Goal: Register for event/course

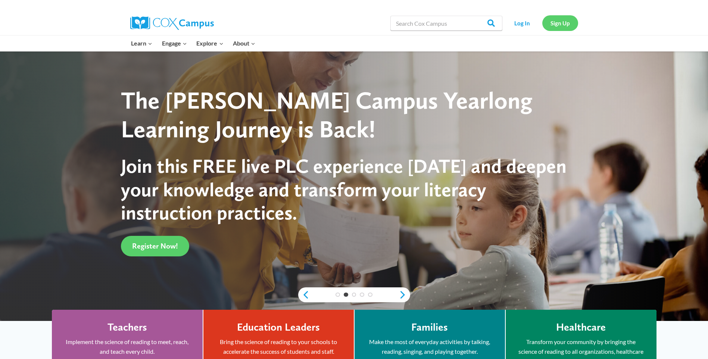
click at [553, 15] on link "Sign Up" at bounding box center [560, 22] width 36 height 15
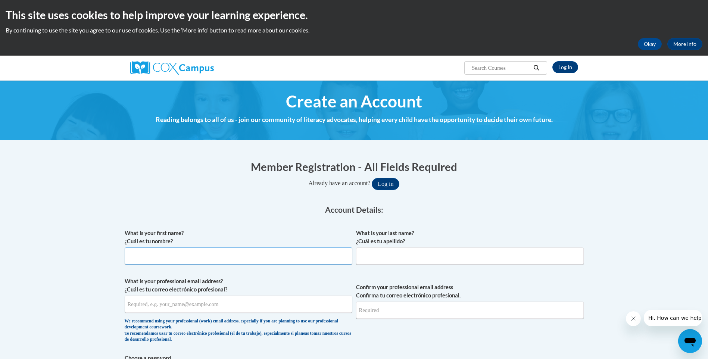
click at [138, 260] on input "What is your first name? ¿Cuál es tu nombre?" at bounding box center [239, 255] width 228 height 17
type input "[PERSON_NAME]"
type input "Davis"
click at [162, 311] on input "What is your professional email address? ¿Cuál es tu correo electrónico profesi…" at bounding box center [239, 304] width 228 height 17
type input "ilan.davis@apsk12.org"
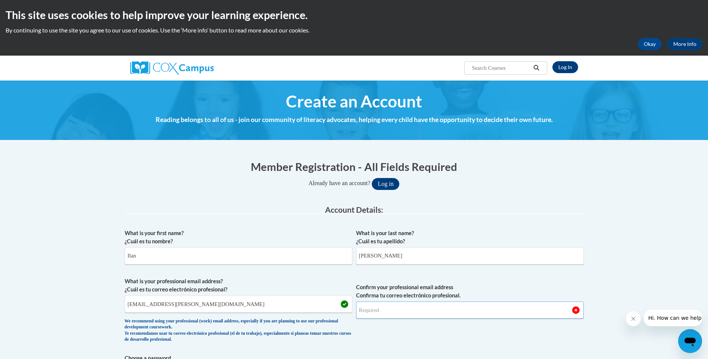
click at [397, 317] on input "Confirm your professional email address Confirma tu correo electrónico profesio…" at bounding box center [470, 310] width 228 height 17
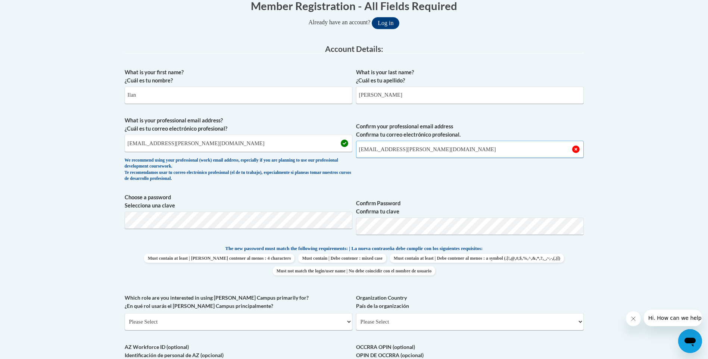
scroll to position [187, 0]
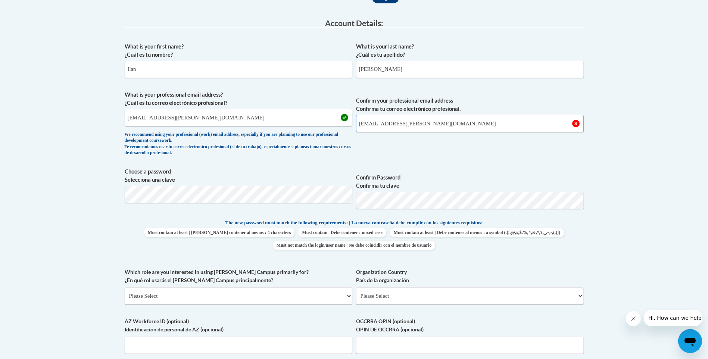
type input "ilan.davis@apsk12.org"
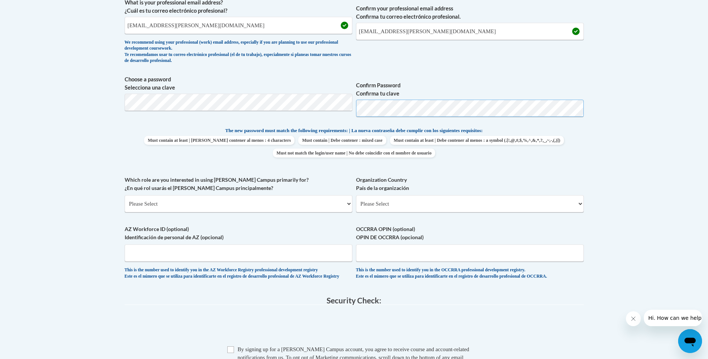
scroll to position [299, 0]
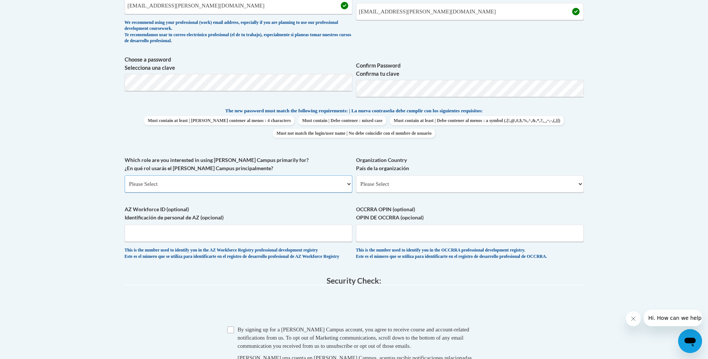
click at [168, 188] on select "Please Select College/University | Colegio/Universidad Community/Nonprofit Part…" at bounding box center [239, 183] width 228 height 17
select select "fbf2d438-af2f-41f8-98f1-81c410e29de3"
click at [125, 175] on select "Please Select College/University | Colegio/Universidad Community/Nonprofit Part…" at bounding box center [239, 183] width 228 height 17
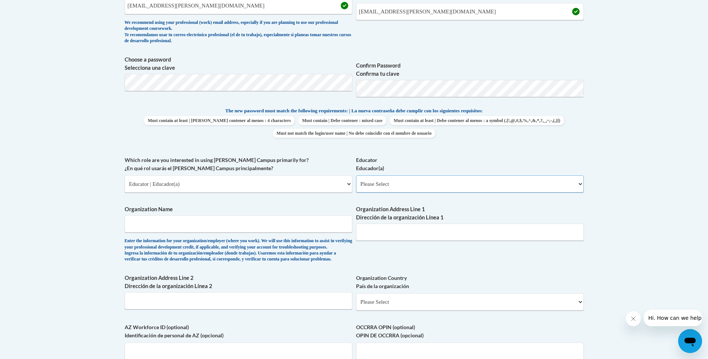
click at [393, 183] on select "Please Select Early Learning/Daycare Teacher/Family Home Care Provider | Maestr…" at bounding box center [470, 183] width 228 height 17
select select "5e2af403-4f2c-4e49-a02f-103e55d7b75b"
click at [356, 175] on select "Please Select Early Learning/Daycare Teacher/Family Home Care Provider | Maestr…" at bounding box center [470, 183] width 228 height 17
click at [284, 224] on input "Organization Name" at bounding box center [239, 223] width 228 height 17
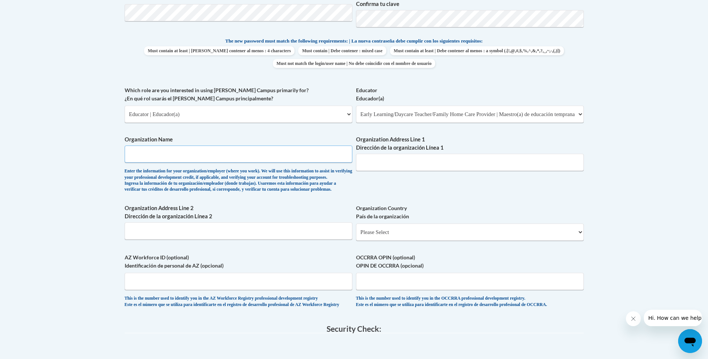
scroll to position [373, 0]
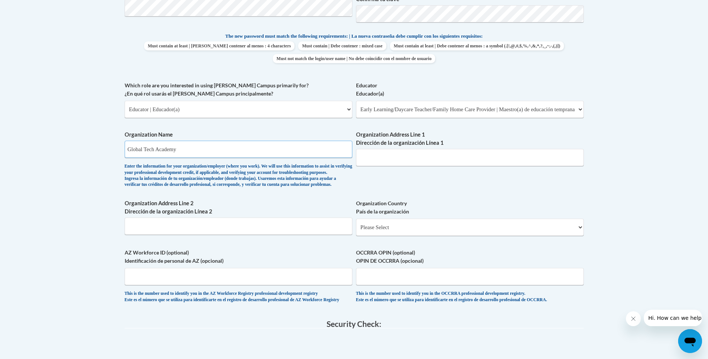
type input "Global Tech Academy"
click at [389, 160] on input "Organization Address Line 1 Dirección de la organización Línea 1" at bounding box center [470, 157] width 228 height 17
click at [648, 163] on body "This site uses cookies to help improve your learning experience. By continuing …" at bounding box center [354, 141] width 708 height 1029
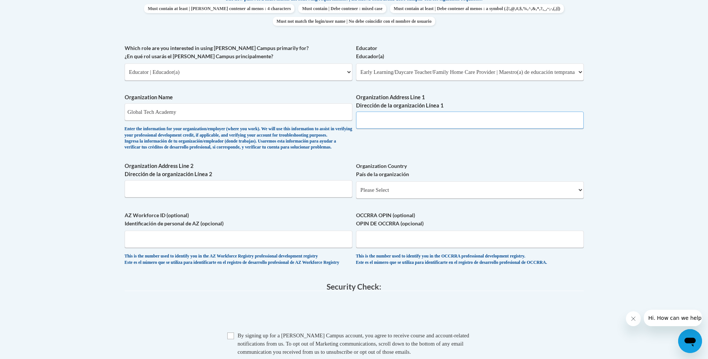
click at [386, 117] on input "Organization Address Line 1 Dirección de la organización Línea 1" at bounding box center [470, 120] width 228 height 17
type input "35 Whitefoord Ave SE"
click at [397, 199] on select "Please Select United States | Estados Unidos Outside of the United States | Fue…" at bounding box center [470, 189] width 228 height 17
select select "ad49bcad-a171-4b2e-b99c-48b446064914"
click at [356, 193] on select "Please Select United States | Estados Unidos Outside of the United States | Fue…" at bounding box center [470, 189] width 228 height 17
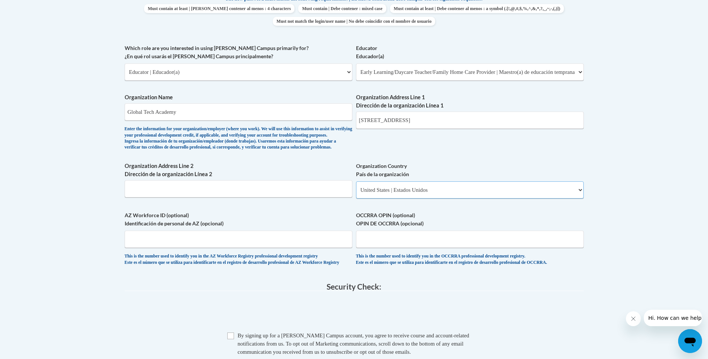
select select
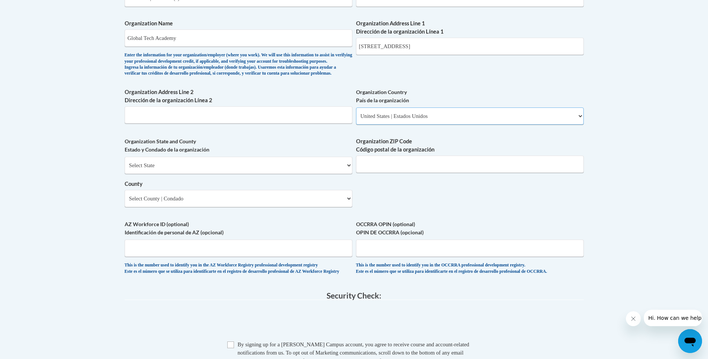
scroll to position [485, 0]
click at [295, 173] on select "Select State Alabama Alaska Arizona Arkansas California Colorado Connecticut De…" at bounding box center [239, 164] width 228 height 17
select select "Georgia"
click at [125, 168] on select "Select State Alabama Alaska Arizona Arkansas California Colorado Connecticut De…" at bounding box center [239, 164] width 228 height 17
click at [406, 172] on input "Organization ZIP Code Código postal de la organización" at bounding box center [470, 163] width 228 height 17
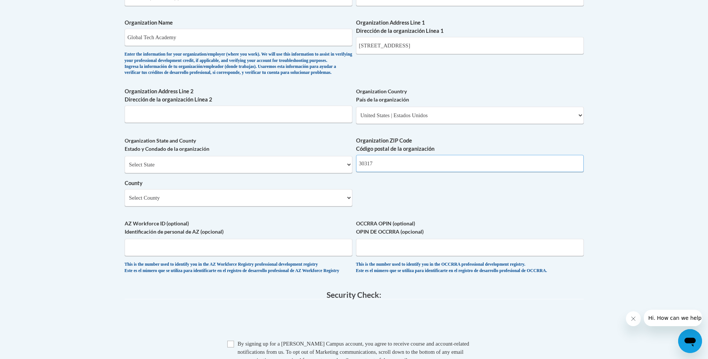
type input "30317"
click at [257, 206] on select "Select County Appling Atkinson Bacon Baker Baldwin Banks Barrow Bartow Ben Hill…" at bounding box center [239, 197] width 228 height 17
select select "Fulton"
click at [125, 202] on select "Select County Appling Atkinson Bacon Baker Baldwin Banks Barrow Bartow Ben Hill…" at bounding box center [239, 197] width 228 height 17
click at [471, 198] on div "What is your first name? ¿Cuál es tu nombre? Ilan What is your last name? ¿Cuál…" at bounding box center [354, 10] width 459 height 541
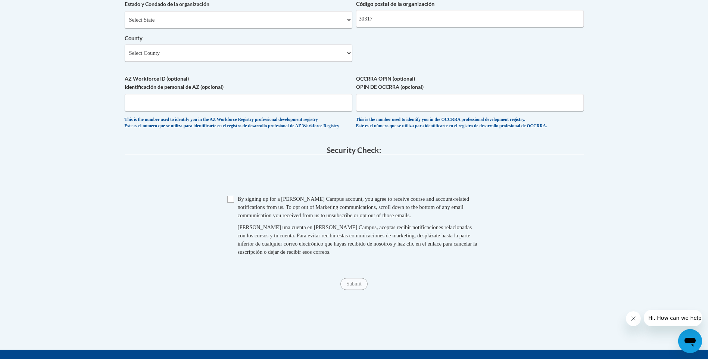
scroll to position [634, 0]
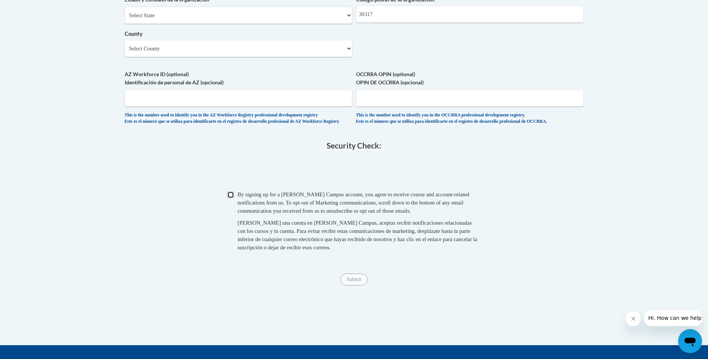
click at [230, 198] on input "Checkbox" at bounding box center [230, 194] width 7 height 7
checkbox input "true"
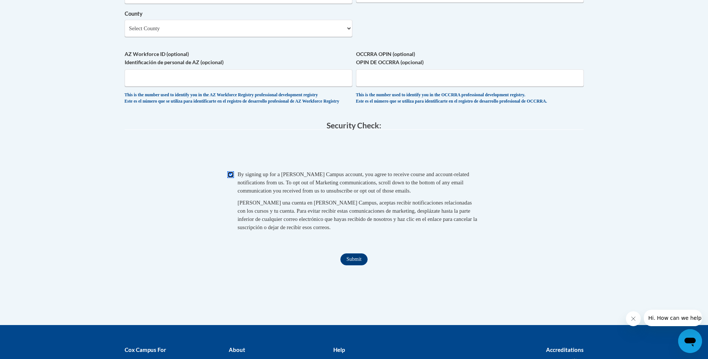
scroll to position [672, 0]
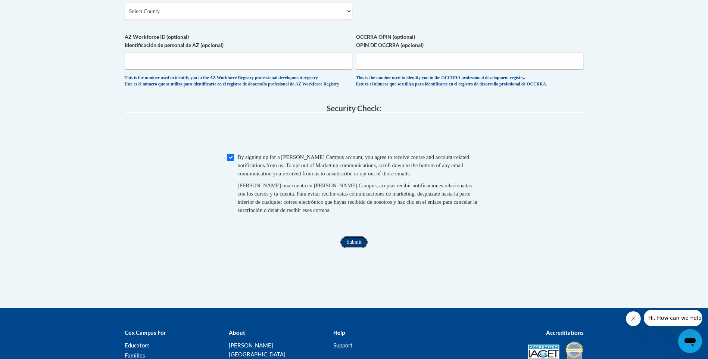
click at [347, 248] on input "Submit" at bounding box center [353, 242] width 27 height 12
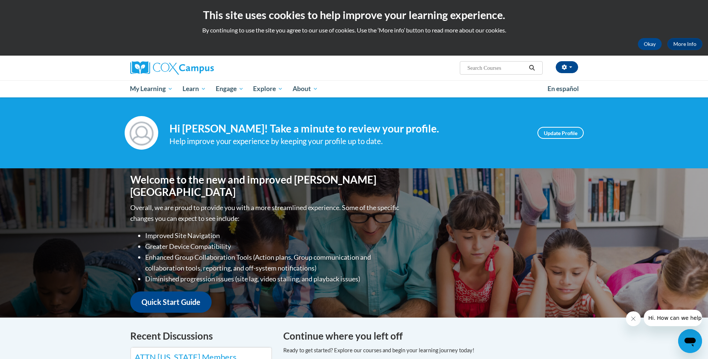
click at [515, 72] on input "Search..." at bounding box center [496, 67] width 60 height 9
type input "early literacy"
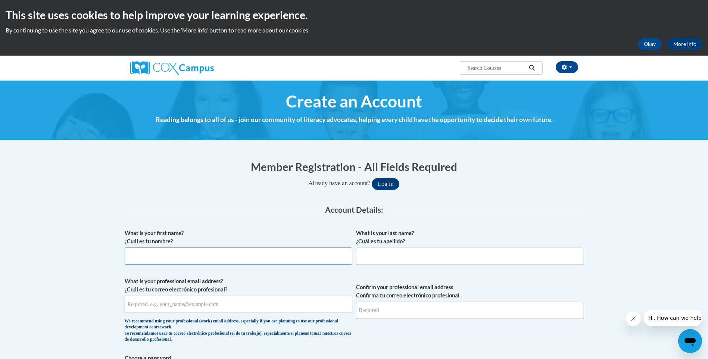
click at [151, 259] on input "What is your first name? ¿Cuál es tu nombre?" at bounding box center [239, 255] width 228 height 17
type input "[PERSON_NAME]"
type input "[PERSON_NAME][EMAIL_ADDRESS][DOMAIN_NAME]"
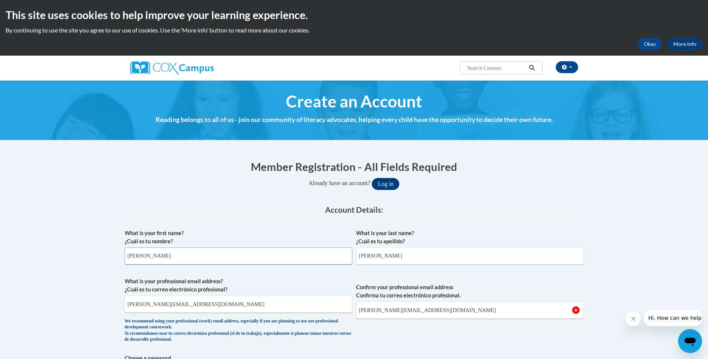
type input "[PERSON_NAME]"
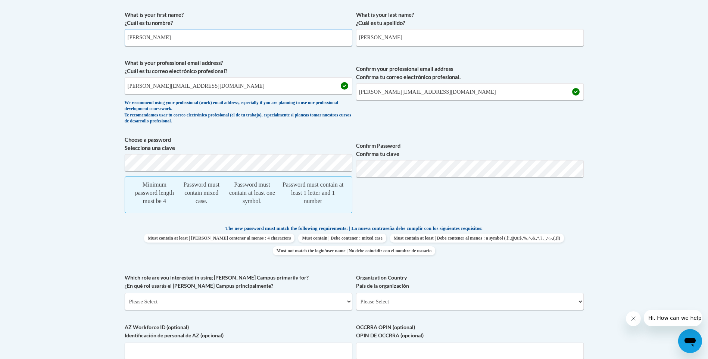
scroll to position [261, 0]
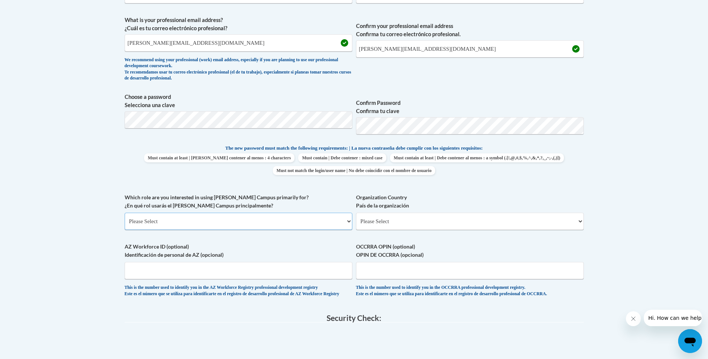
click at [349, 222] on select "Please Select College/University | Colegio/Universidad Community/Nonprofit Part…" at bounding box center [239, 221] width 228 height 17
select select "fbf2d438-af2f-41f8-98f1-81c410e29de3"
click at [125, 213] on select "Please Select College/University | Colegio/Universidad Community/Nonprofit Part…" at bounding box center [239, 221] width 228 height 17
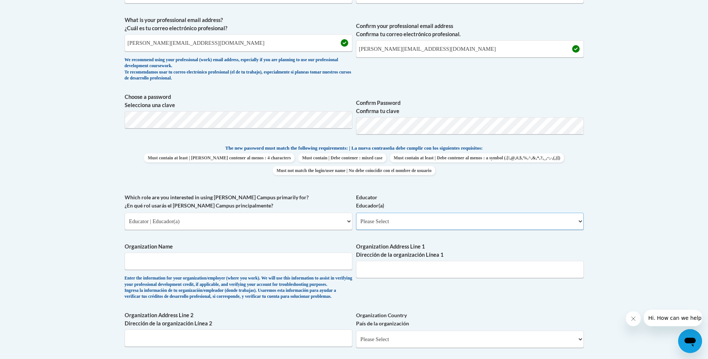
click at [582, 219] on select "Please Select Early Learning/Daycare Teacher/Family Home Care Provider | Maestr…" at bounding box center [470, 221] width 228 height 17
select select "5e2af403-4f2c-4e49-a02f-103e55d7b75b"
click at [356, 213] on select "Please Select Early Learning/Daycare Teacher/Family Home Care Provider | Maestr…" at bounding box center [470, 221] width 228 height 17
click at [149, 258] on input "Organization Name" at bounding box center [239, 261] width 228 height 17
type input "Global Tech Academy"
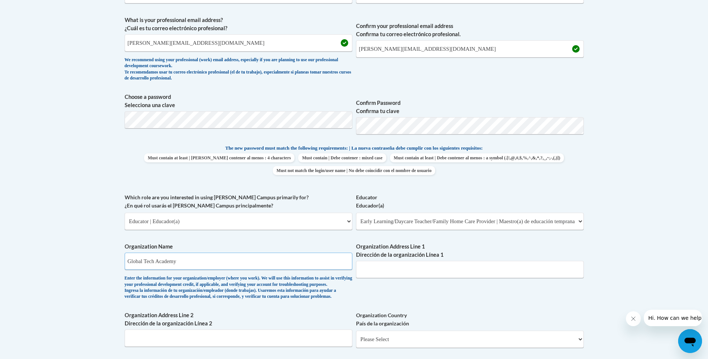
type input "35 Whitefoord Ave SE"
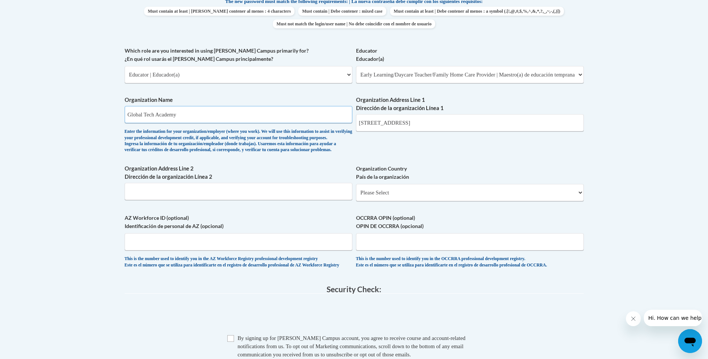
scroll to position [411, 0]
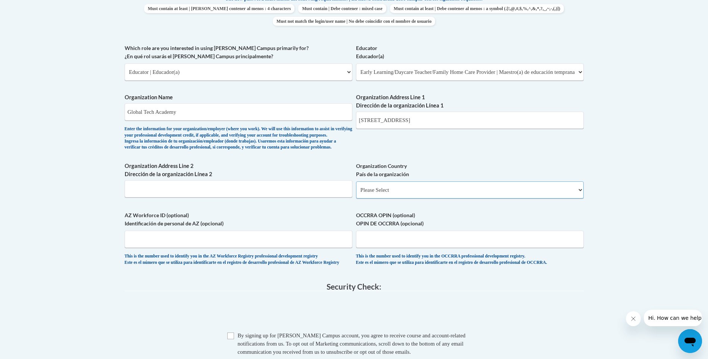
click at [372, 199] on select "Please Select United States | Estados Unidos Outside of the United States | Fue…" at bounding box center [470, 189] width 228 height 17
select select "ad49bcad-a171-4b2e-b99c-48b446064914"
click at [356, 193] on select "Please Select United States | Estados Unidos Outside of the United States | Fue…" at bounding box center [470, 189] width 228 height 17
select select
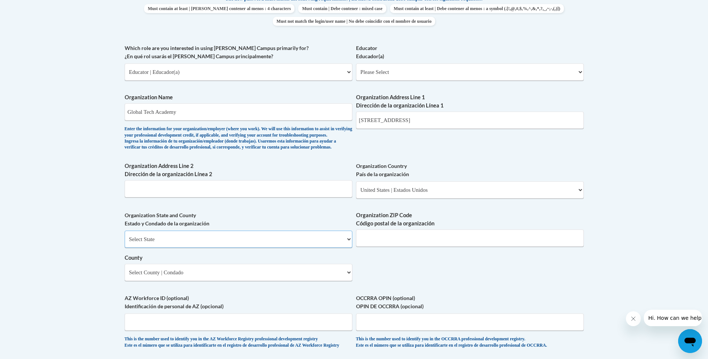
click at [349, 248] on select "Select State Alabama Alaska Arizona Arkansas California Colorado Connecticut De…" at bounding box center [239, 239] width 228 height 17
select select "Georgia"
click at [125, 243] on select "Select State Alabama Alaska Arizona Arkansas California Colorado Connecticut De…" at bounding box center [239, 239] width 228 height 17
drag, startPoint x: 380, startPoint y: 246, endPoint x: 340, endPoint y: 232, distance: 43.2
click at [379, 244] on input "Organization ZIP Code Código postal de la organización" at bounding box center [470, 238] width 228 height 17
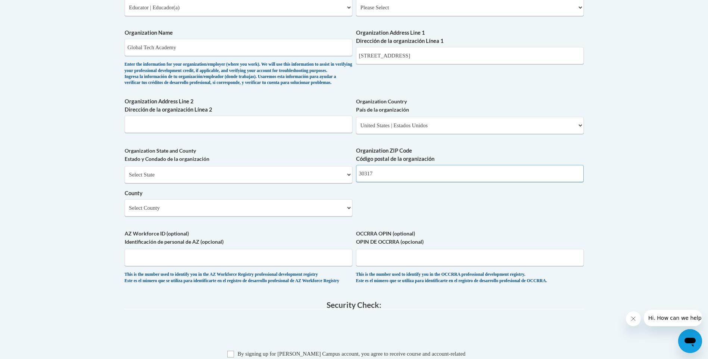
scroll to position [485, 0]
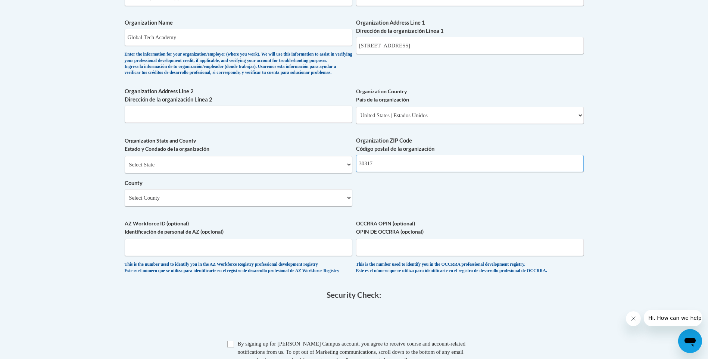
type input "30317"
click at [346, 206] on select "Select County Appling Atkinson Bacon Baker Baldwin Banks Barrow Bartow Ben Hill…" at bounding box center [239, 197] width 228 height 17
select select "Fulton"
click at [125, 202] on select "Select County Appling Atkinson Bacon Baker Baldwin Banks Barrow Bartow Ben Hill…" at bounding box center [239, 197] width 228 height 17
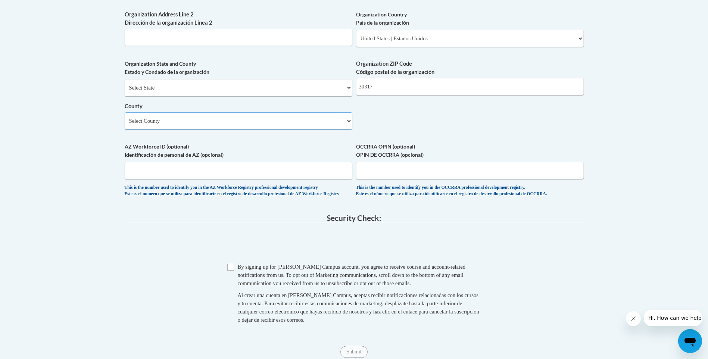
scroll to position [597, 0]
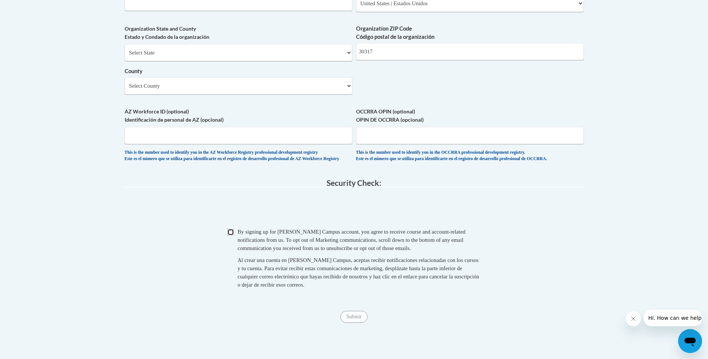
click at [229, 235] on input "Checkbox" at bounding box center [230, 232] width 7 height 7
checkbox input "true"
click at [355, 323] on input "Submit" at bounding box center [353, 317] width 27 height 12
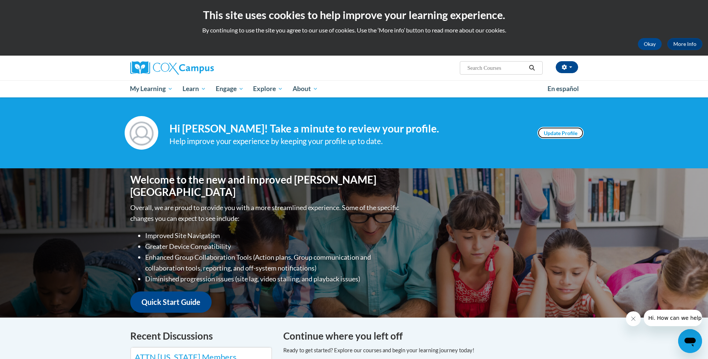
click at [560, 134] on link "Update Profile" at bounding box center [560, 133] width 46 height 12
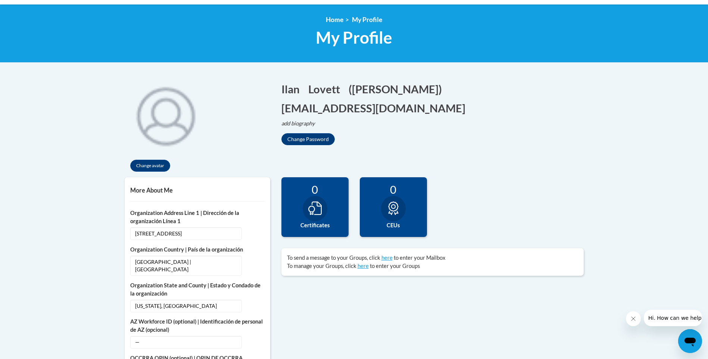
scroll to position [75, 0]
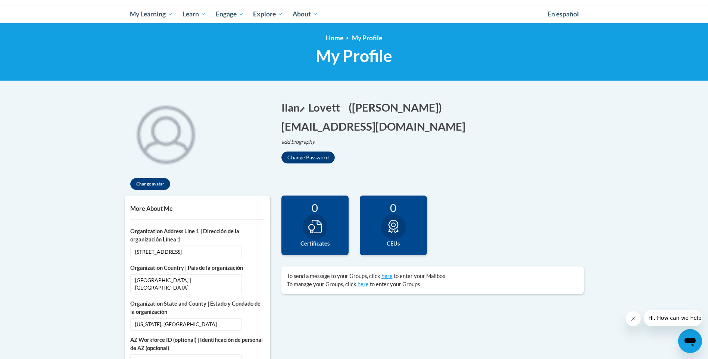
click at [302, 111] on icon "Edit first name" at bounding box center [302, 109] width 5 height 5
drag, startPoint x: 302, startPoint y: 110, endPoint x: 259, endPoint y: 107, distance: 43.4
click at [259, 107] on div "Change avatar Ilan Edit Screen Name Ilan Save Lovett Edit Screen Name Lovett Sa…" at bounding box center [354, 143] width 470 height 103
type input "[PERSON_NAME]"
click at [381, 105] on button "Save" at bounding box center [370, 106] width 22 height 12
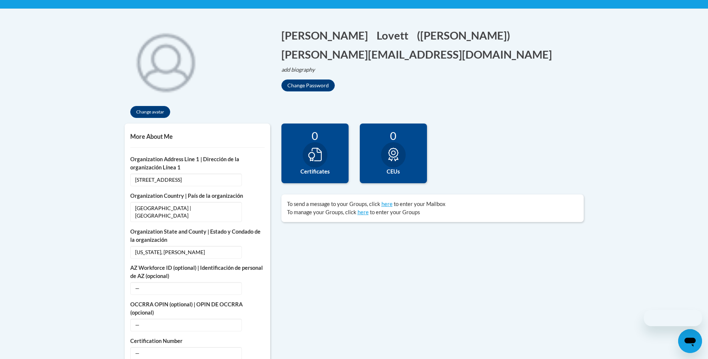
scroll to position [75, 0]
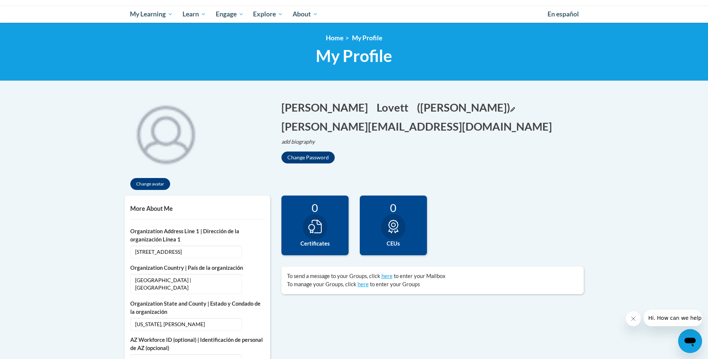
click at [510, 110] on icon "Edit screen name" at bounding box center [512, 109] width 5 height 5
drag, startPoint x: 388, startPoint y: 107, endPoint x: 351, endPoint y: 101, distance: 38.1
click at [354, 103] on h1 "Barbara Edit Screen Name Barbara Save Lovett Edit Screen Name Lovett Save (Ilan…" at bounding box center [432, 117] width 302 height 34
type input "[PERSON_NAME]"
click at [494, 103] on button "Save" at bounding box center [505, 106] width 22 height 12
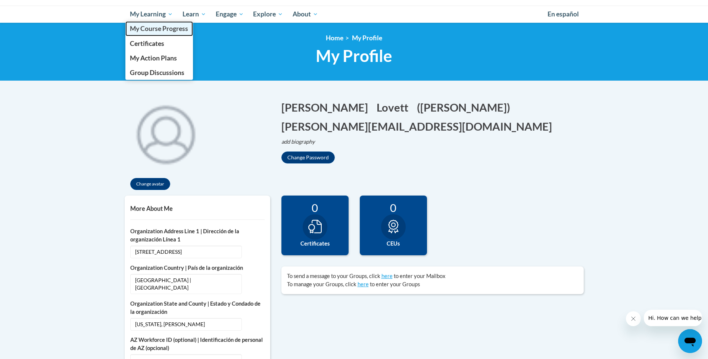
click at [139, 34] on link "My Course Progress" at bounding box center [159, 28] width 68 height 15
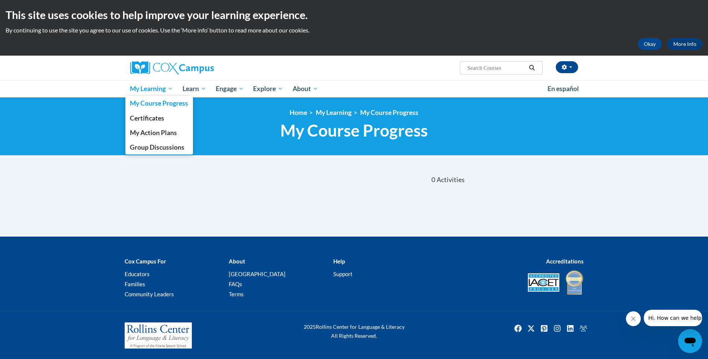
click at [153, 87] on span "My Learning" at bounding box center [151, 88] width 43 height 9
click at [149, 101] on span "My Course Progress" at bounding box center [159, 103] width 58 height 8
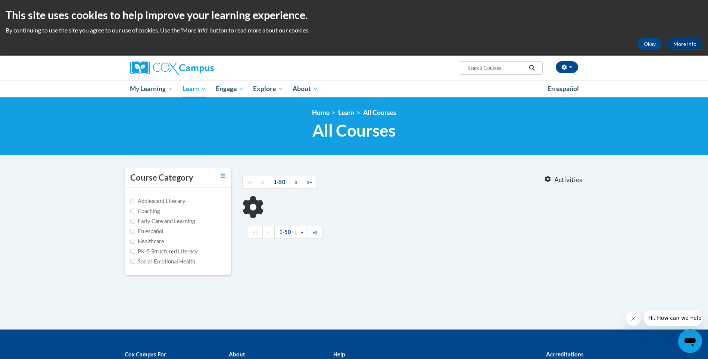
type input "early literacy"
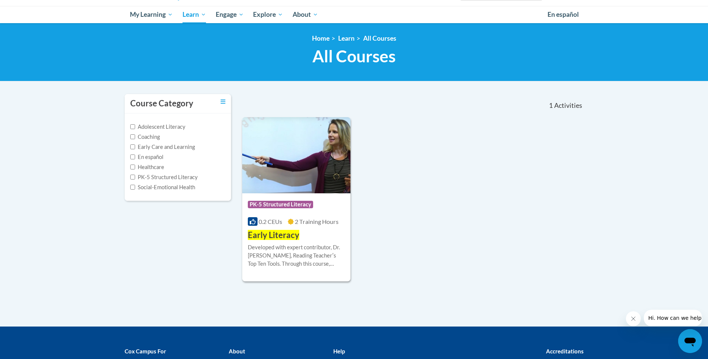
scroll to position [75, 0]
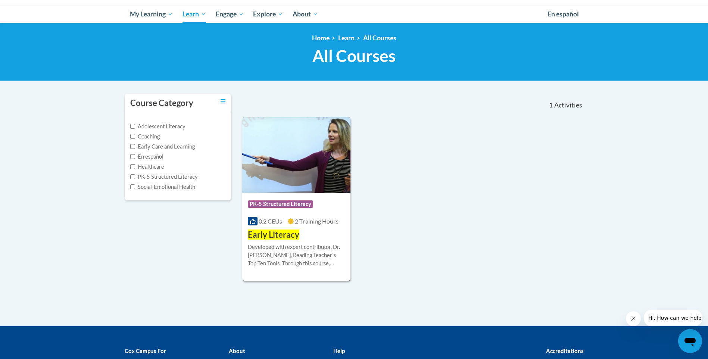
click at [288, 200] on div "Course Category: PK-5 Structured Literacy" at bounding box center [296, 205] width 97 height 17
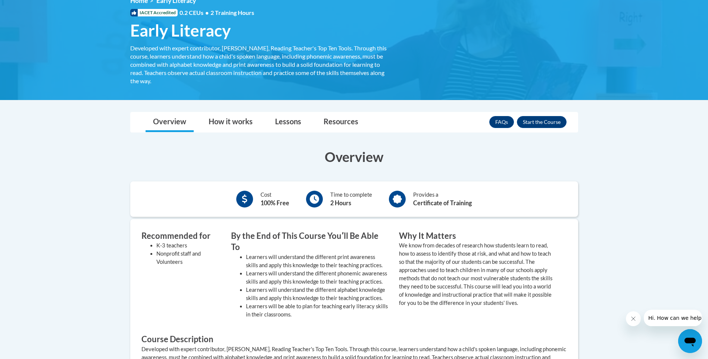
scroll to position [149, 0]
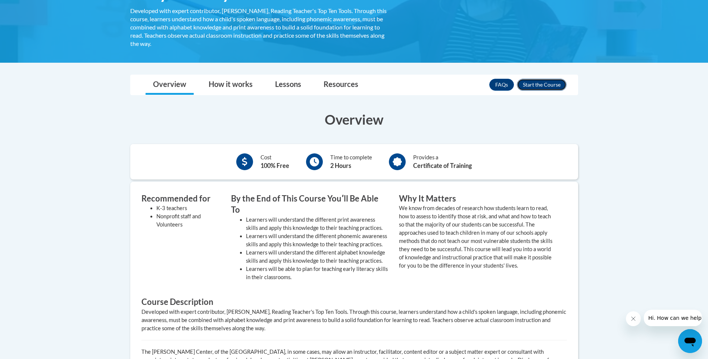
click at [555, 82] on button "Enroll" at bounding box center [542, 85] width 50 height 12
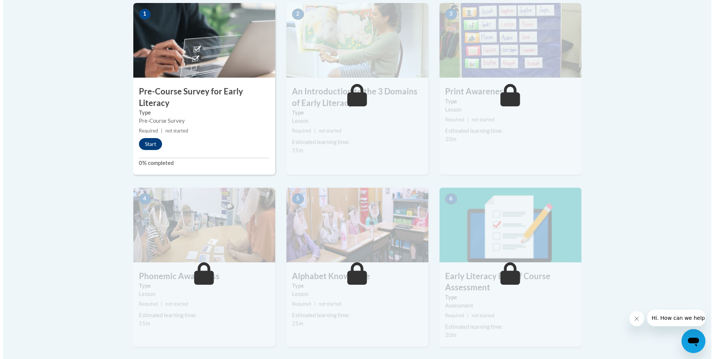
scroll to position [224, 0]
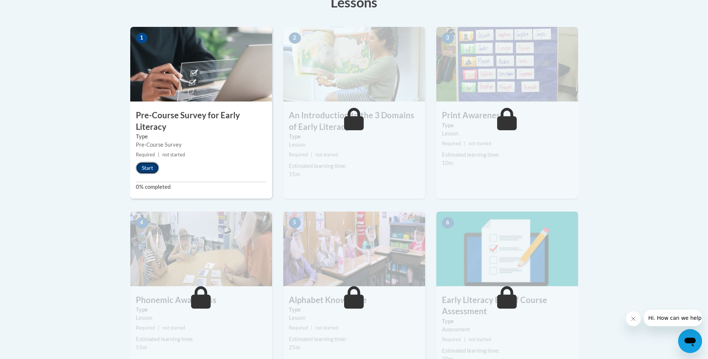
click at [150, 172] on button "Start" at bounding box center [147, 168] width 23 height 12
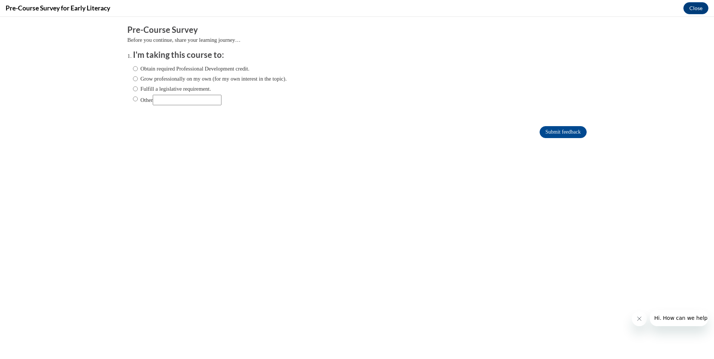
scroll to position [0, 0]
click at [133, 88] on input "Fulfill a legislative requirement." at bounding box center [135, 89] width 5 height 8
radio input "true"
click at [539, 133] on input "Submit feedback" at bounding box center [562, 132] width 47 height 12
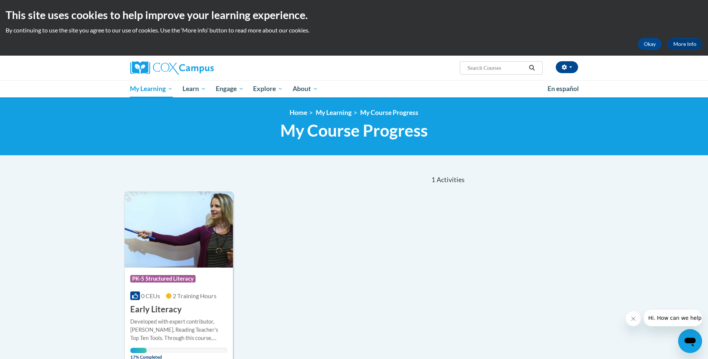
click at [195, 247] on img at bounding box center [179, 229] width 109 height 76
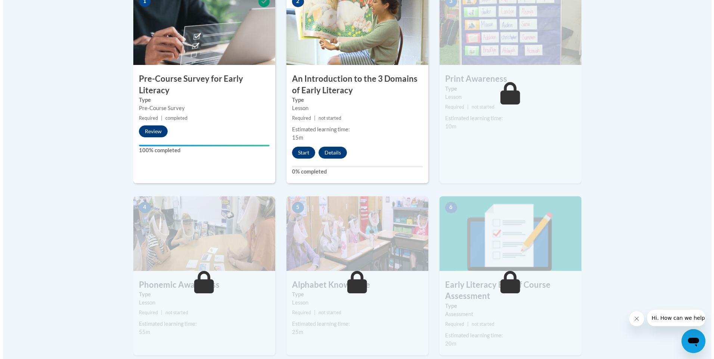
scroll to position [261, 0]
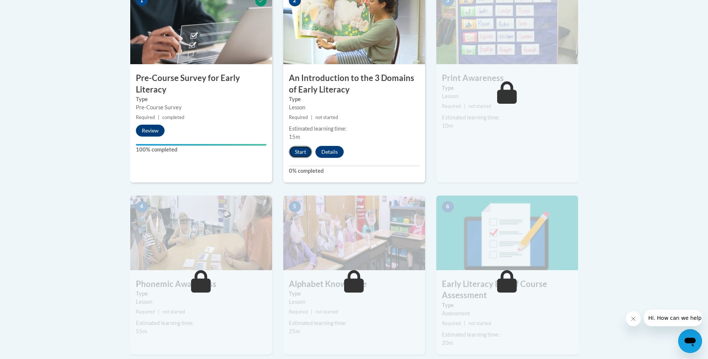
click at [297, 154] on button "Start" at bounding box center [300, 152] width 23 height 12
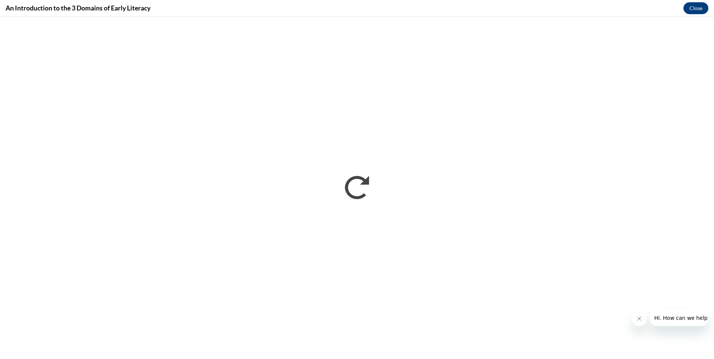
scroll to position [0, 0]
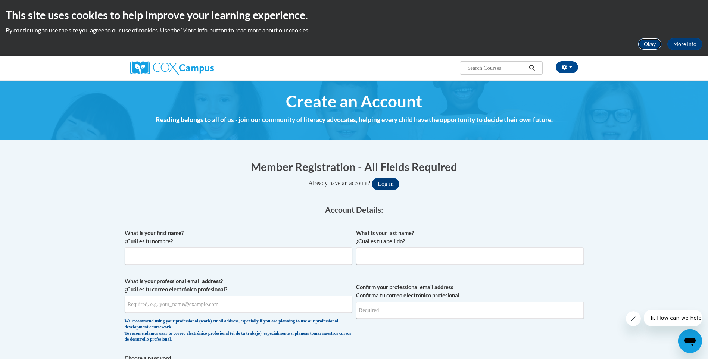
click at [649, 46] on button "Okay" at bounding box center [650, 44] width 24 height 12
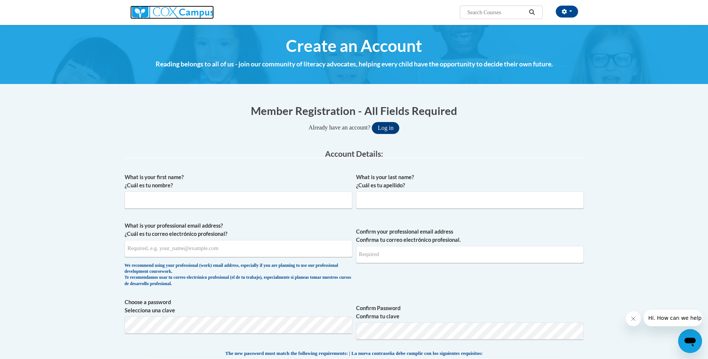
click at [173, 13] on img at bounding box center [172, 12] width 84 height 13
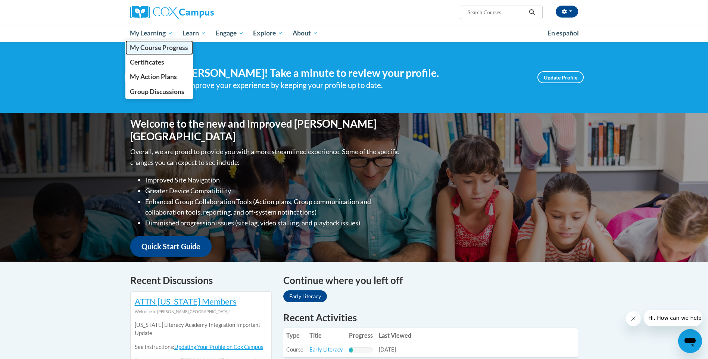
click at [165, 47] on span "My Course Progress" at bounding box center [159, 48] width 58 height 8
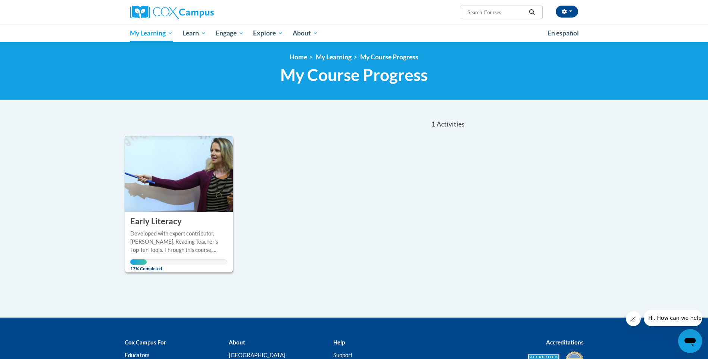
click at [197, 177] on img at bounding box center [179, 174] width 109 height 76
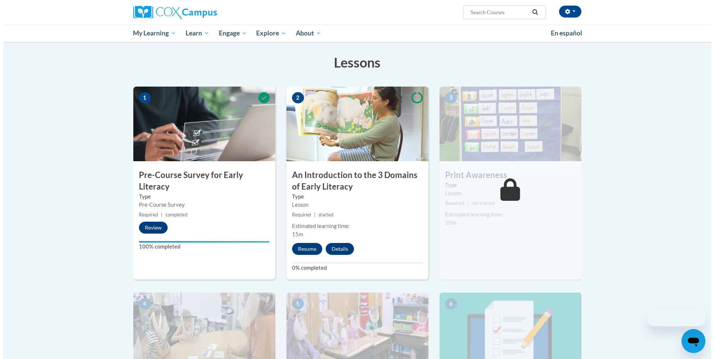
scroll to position [112, 0]
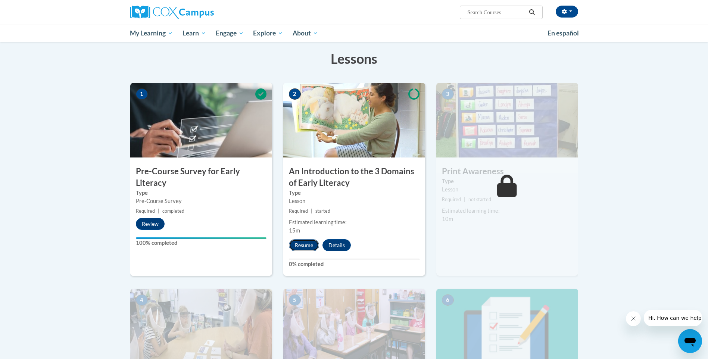
click at [315, 241] on button "Resume" at bounding box center [304, 245] width 30 height 12
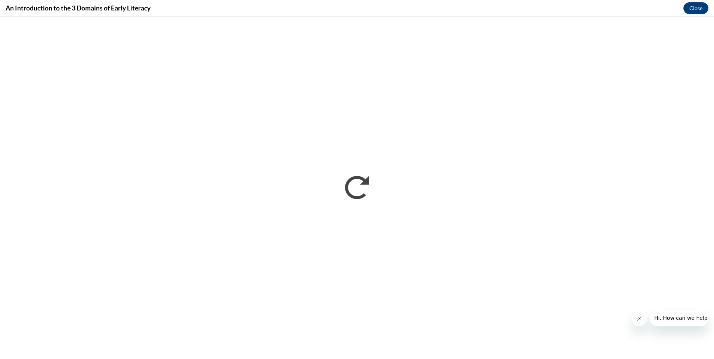
scroll to position [0, 0]
